Goal: Browse casually: Explore the website without a specific task or goal

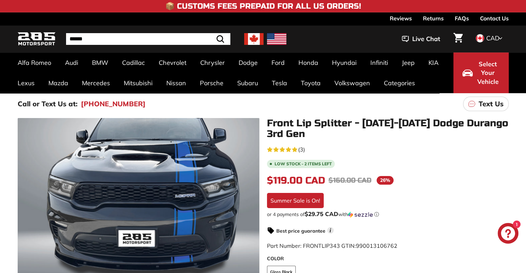
click at [250, 44] on img at bounding box center [253, 39] width 19 height 12
drag, startPoint x: 0, startPoint y: 0, endPoint x: 250, endPoint y: 44, distance: 253.3
click at [250, 44] on img at bounding box center [253, 39] width 19 height 12
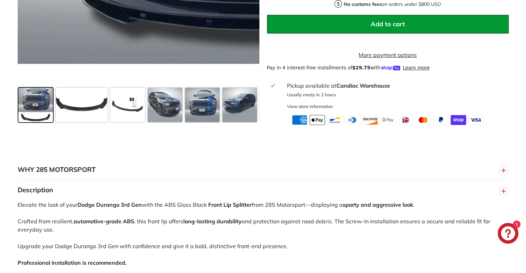
scroll to position [299, 0]
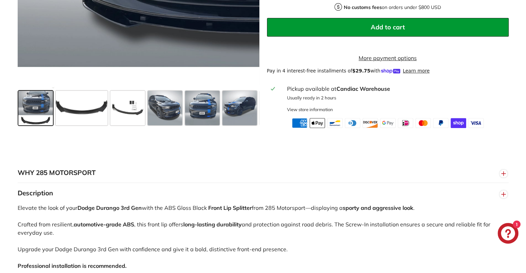
click at [245, 115] on span at bounding box center [239, 108] width 35 height 35
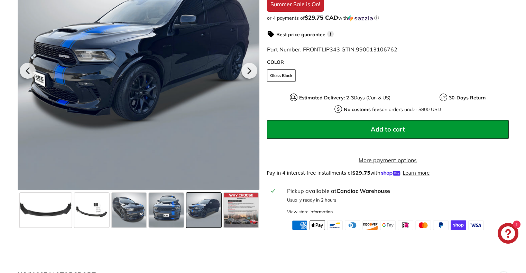
scroll to position [198, 0]
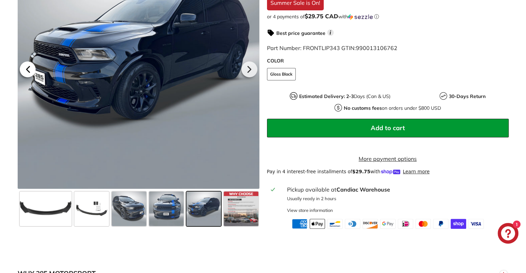
click at [27, 68] on icon at bounding box center [28, 69] width 16 height 16
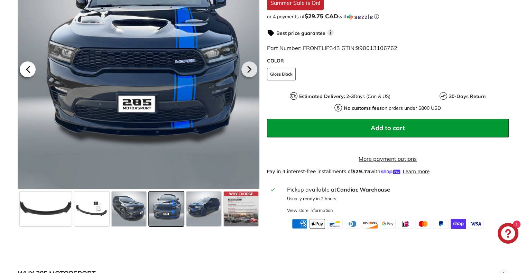
click at [27, 68] on icon at bounding box center [28, 69] width 16 height 16
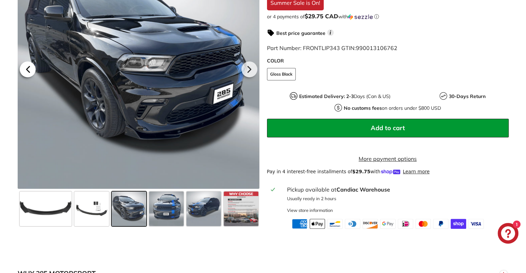
click at [27, 68] on icon at bounding box center [28, 69] width 16 height 16
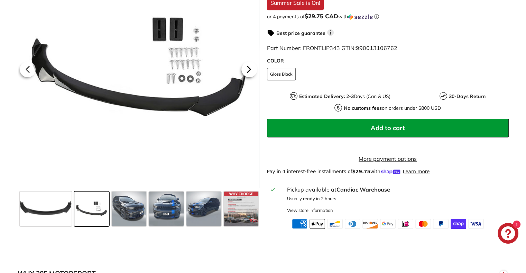
click at [249, 77] on icon at bounding box center [249, 69] width 16 height 16
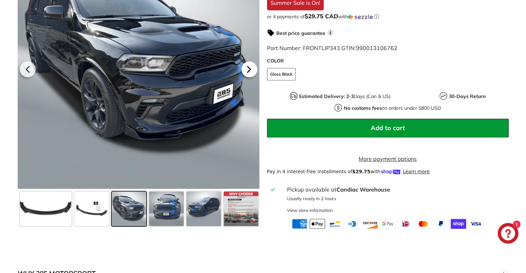
click at [249, 77] on icon at bounding box center [249, 69] width 16 height 16
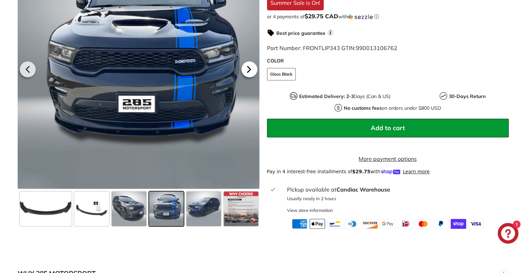
click at [249, 77] on icon at bounding box center [249, 69] width 16 height 16
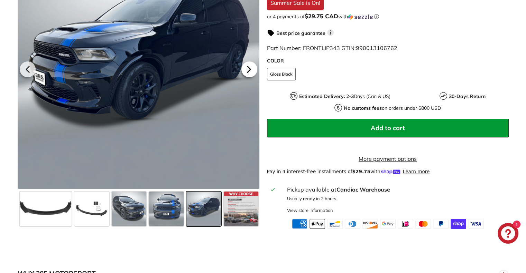
click at [249, 77] on icon at bounding box center [249, 69] width 16 height 16
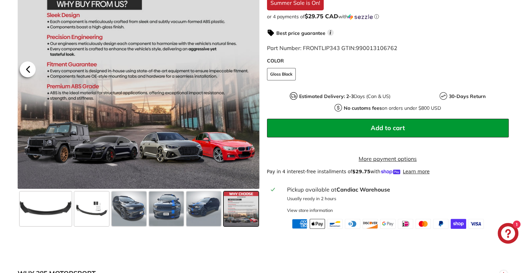
click at [28, 72] on icon at bounding box center [27, 69] width 3 height 6
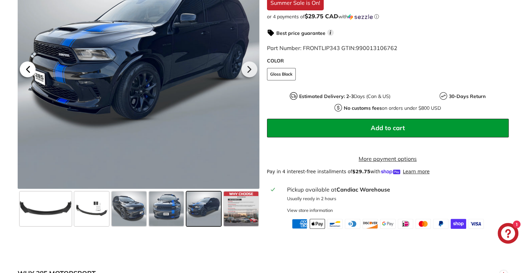
click at [28, 72] on icon at bounding box center [27, 69] width 3 height 6
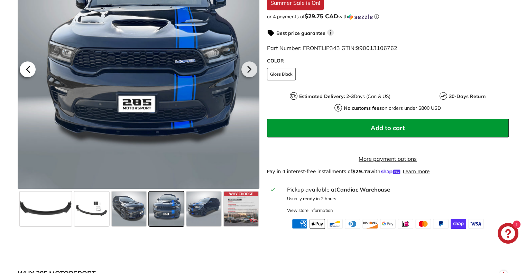
click at [28, 72] on icon at bounding box center [27, 69] width 3 height 6
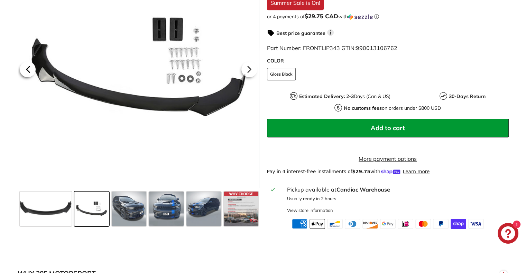
click at [28, 72] on icon at bounding box center [27, 69] width 3 height 6
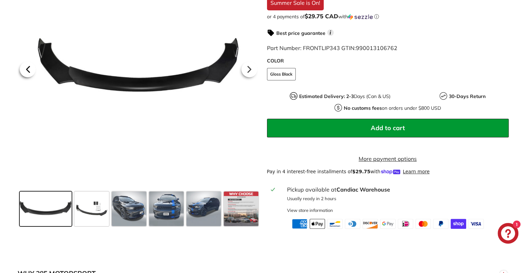
scroll to position [0, 0]
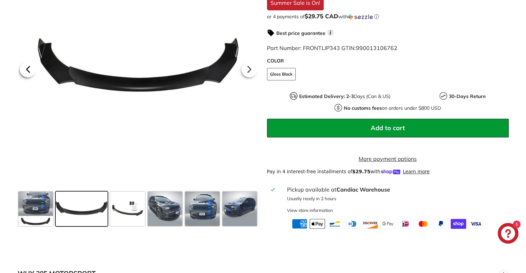
click at [28, 72] on icon at bounding box center [27, 69] width 3 height 6
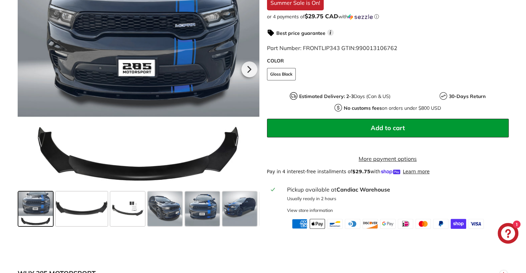
click at [28, 73] on div at bounding box center [139, 68] width 242 height 242
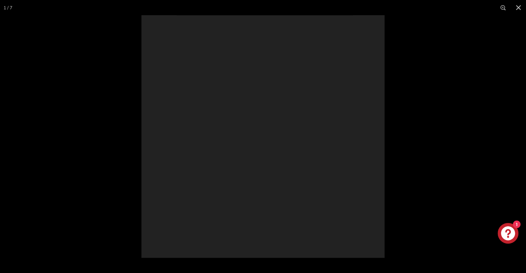
click at [28, 73] on div at bounding box center [263, 136] width 526 height 273
